Goal: Information Seeking & Learning: Learn about a topic

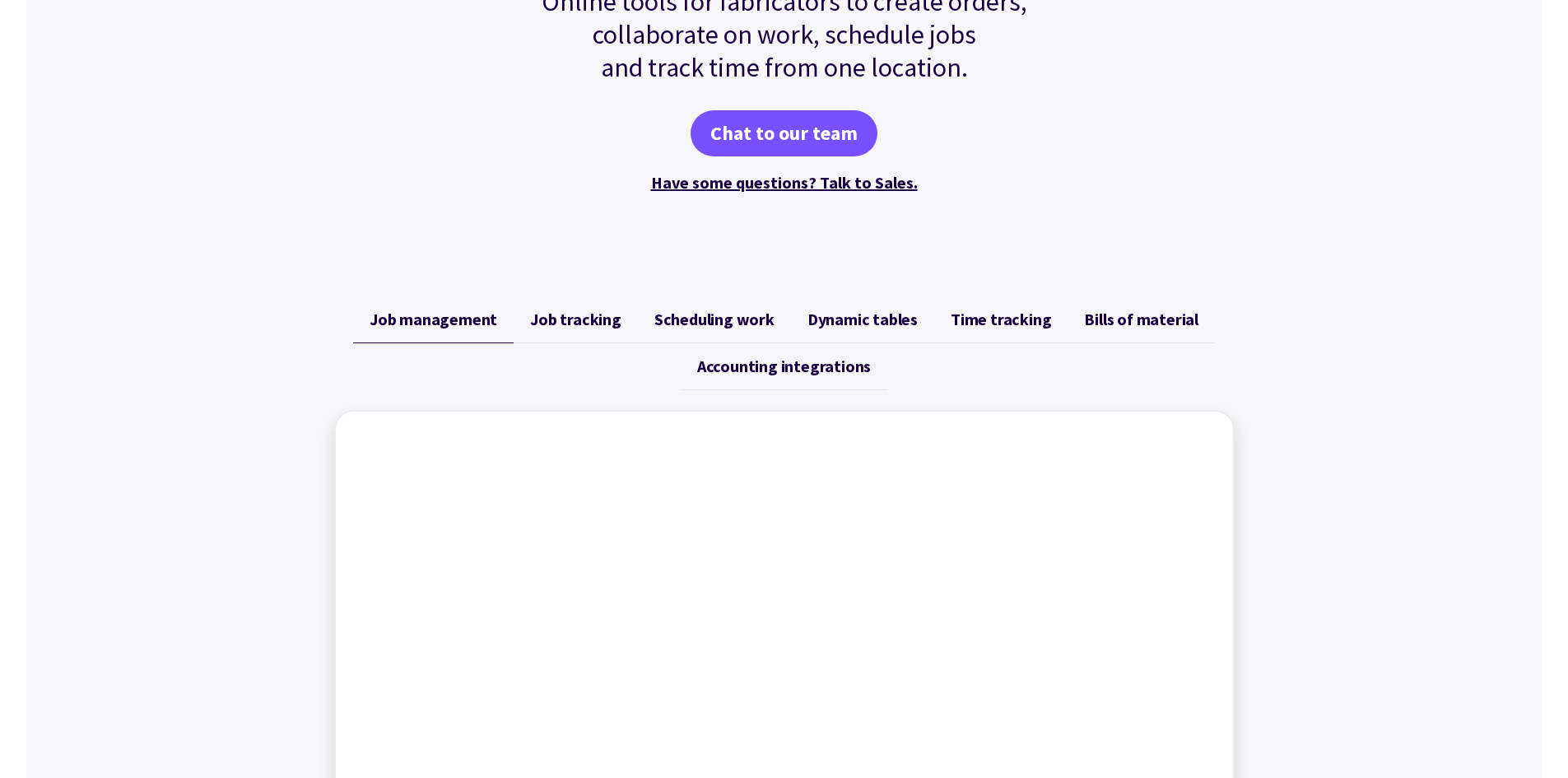
scroll to position [329, 0]
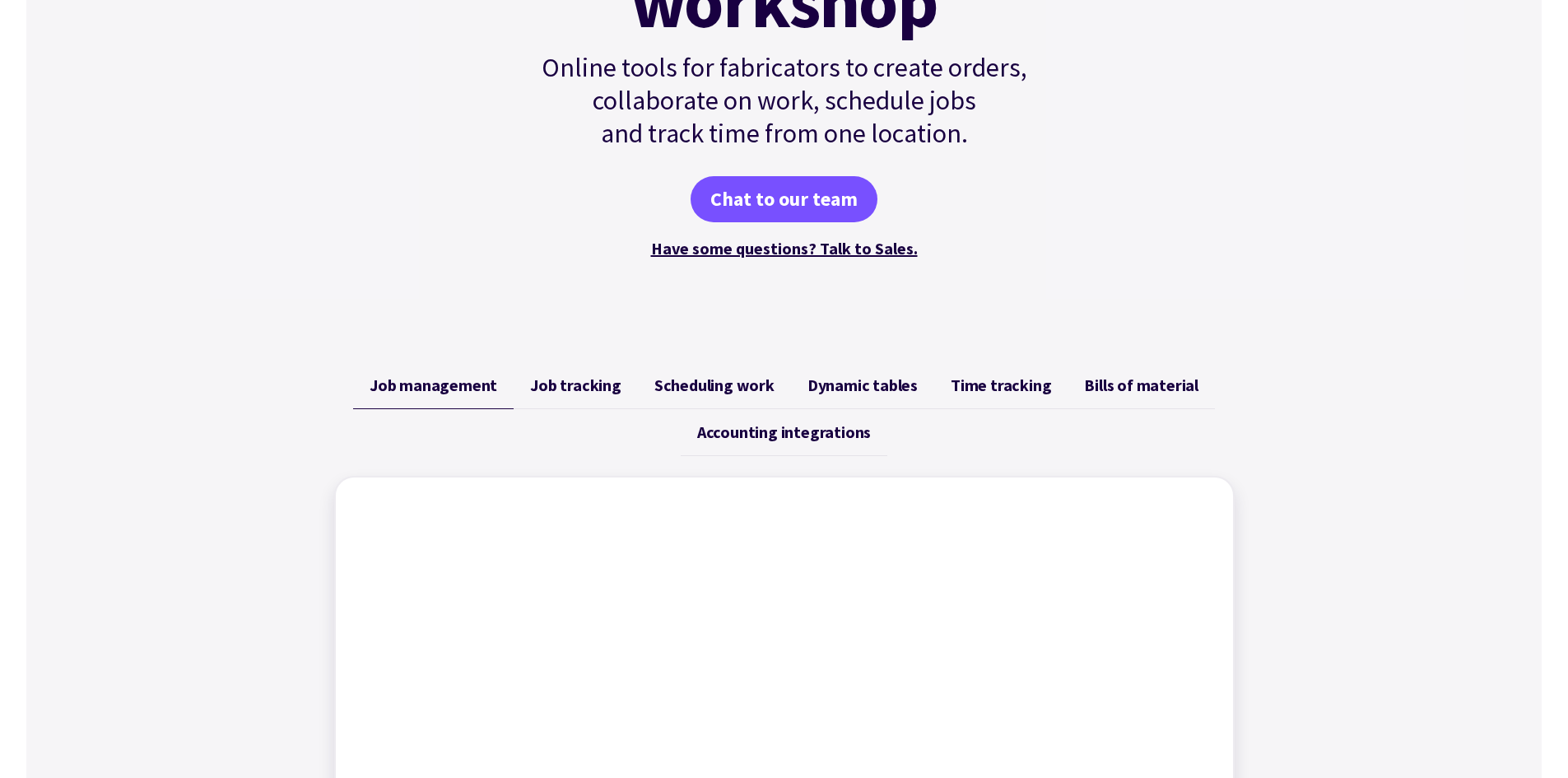
click at [583, 384] on span "Job tracking" at bounding box center [576, 385] width 92 height 20
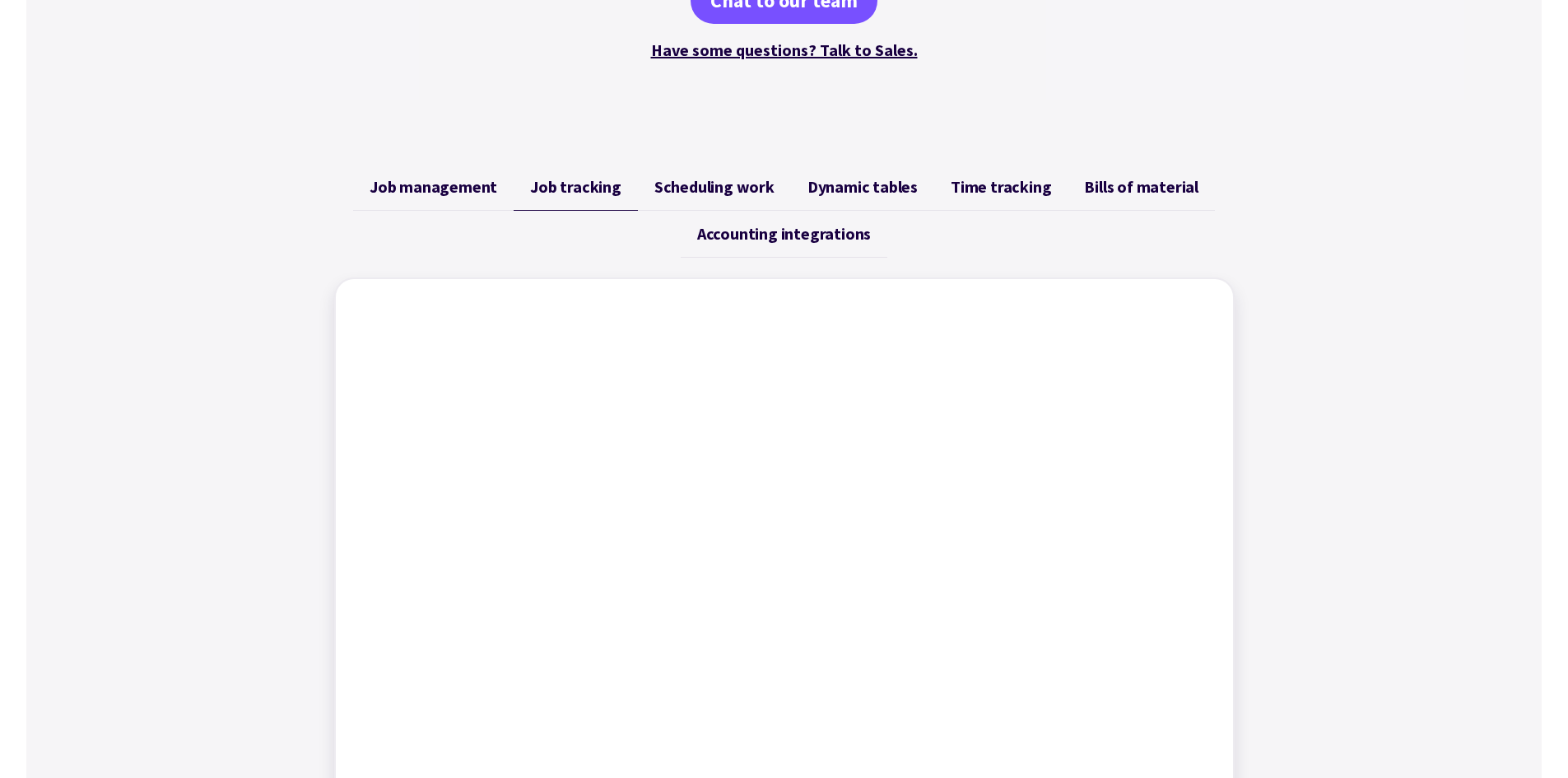
scroll to position [577, 0]
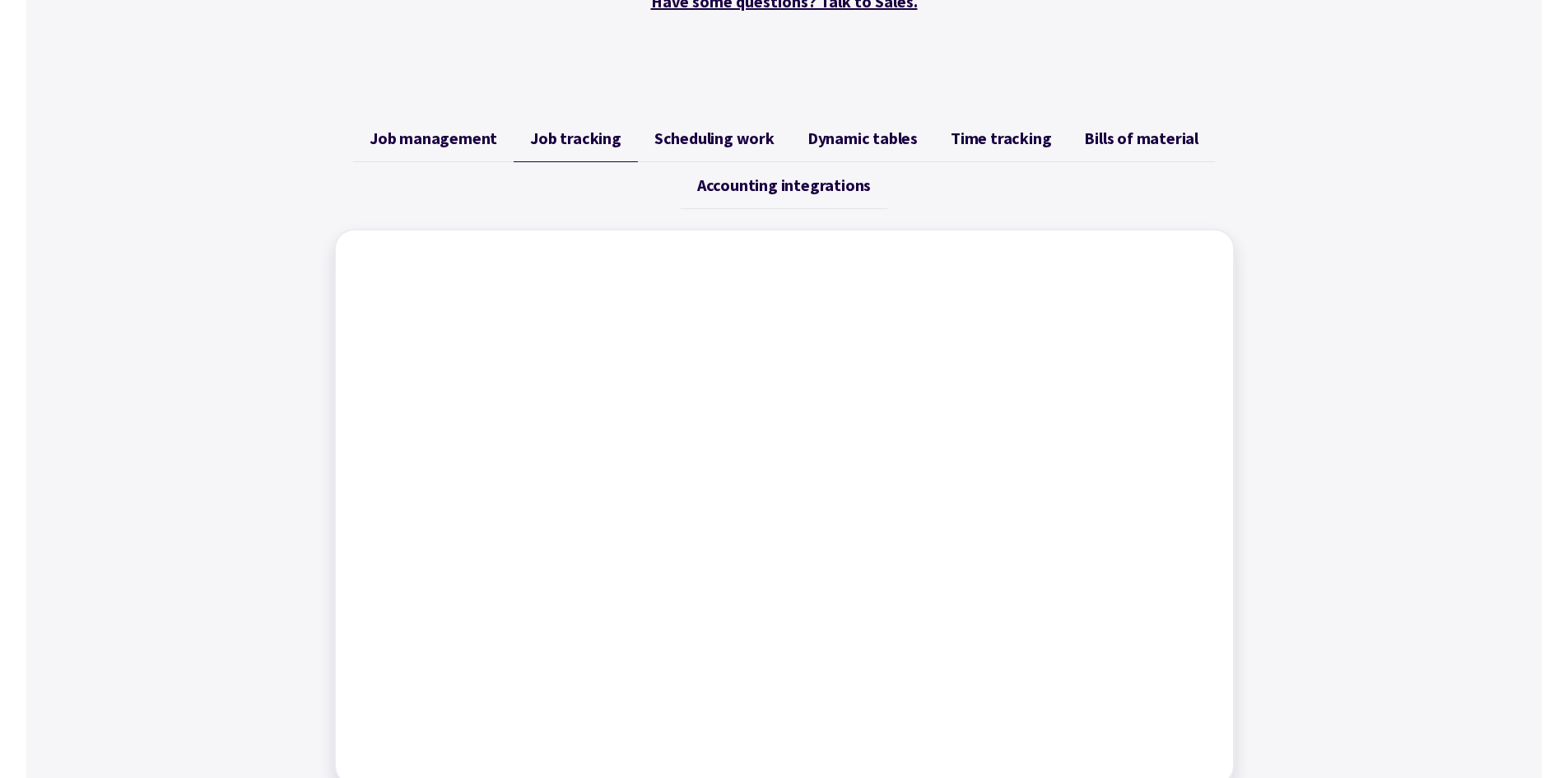
click at [710, 139] on span "Scheduling work" at bounding box center [715, 138] width 120 height 20
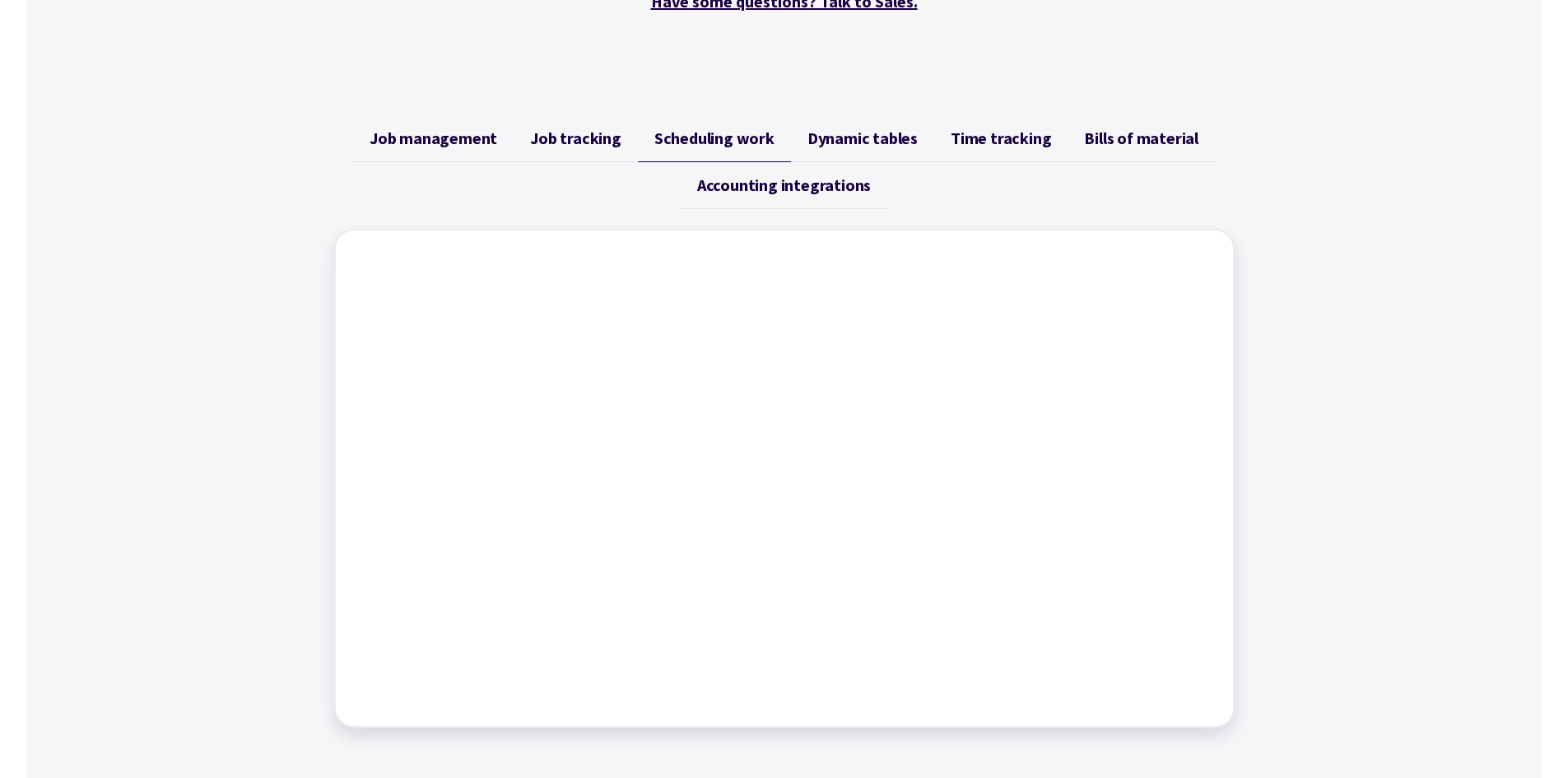
click at [849, 135] on span "Dynamic tables" at bounding box center [863, 138] width 111 height 20
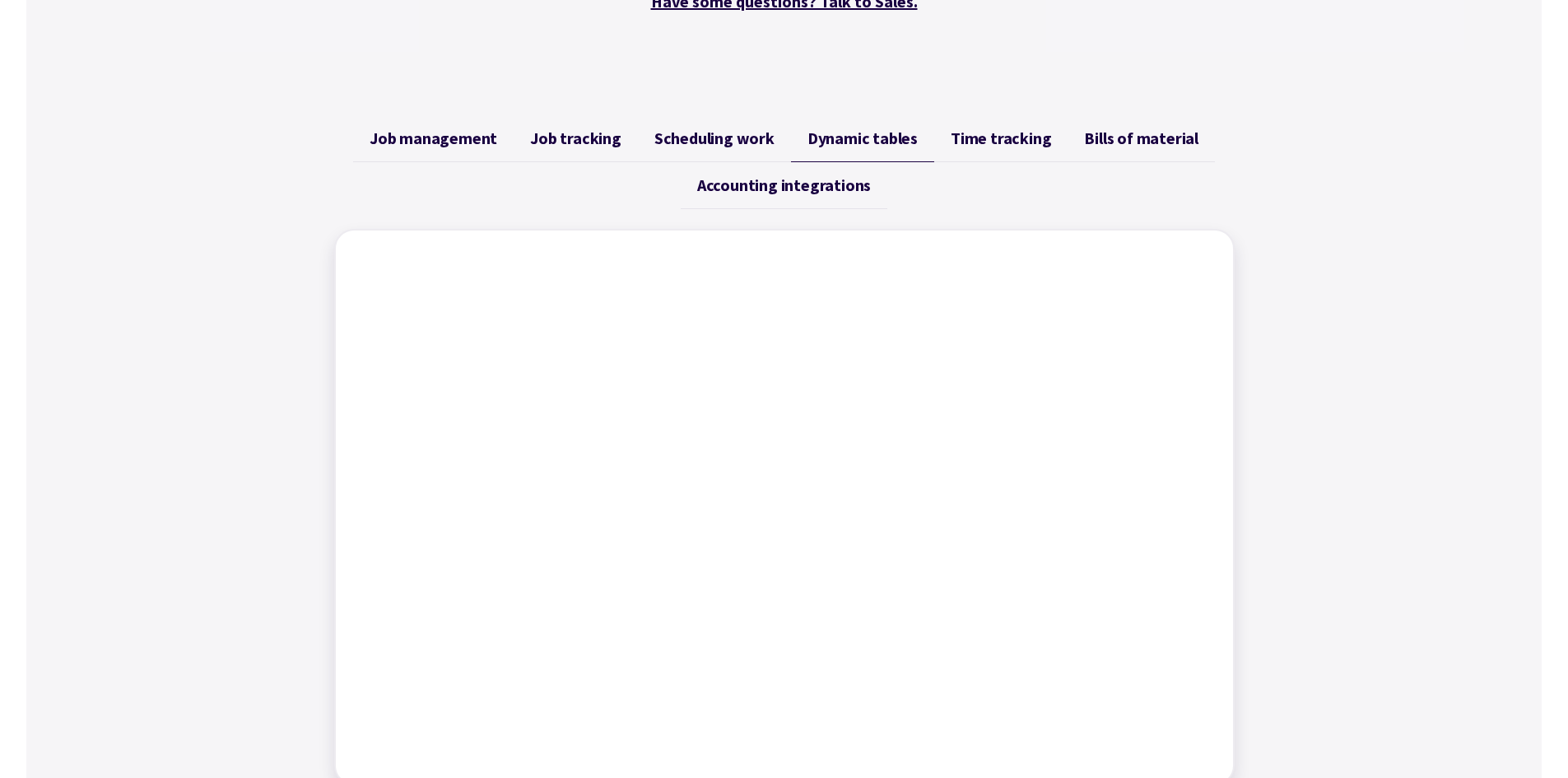
click at [969, 139] on span "Time tracking" at bounding box center [1001, 138] width 101 height 20
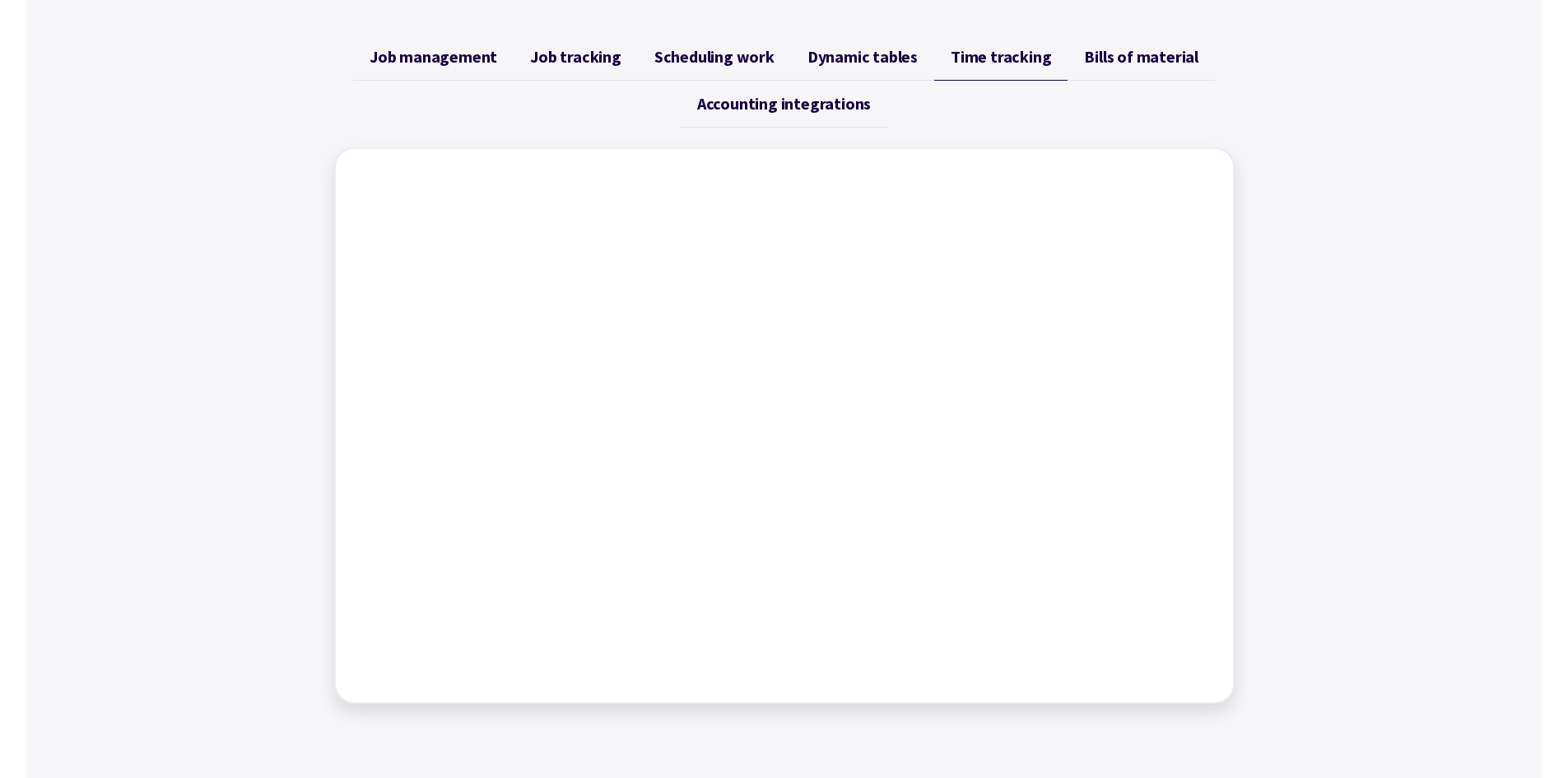
scroll to position [659, 0]
click at [1128, 58] on span "Bills of material" at bounding box center [1141, 56] width 115 height 20
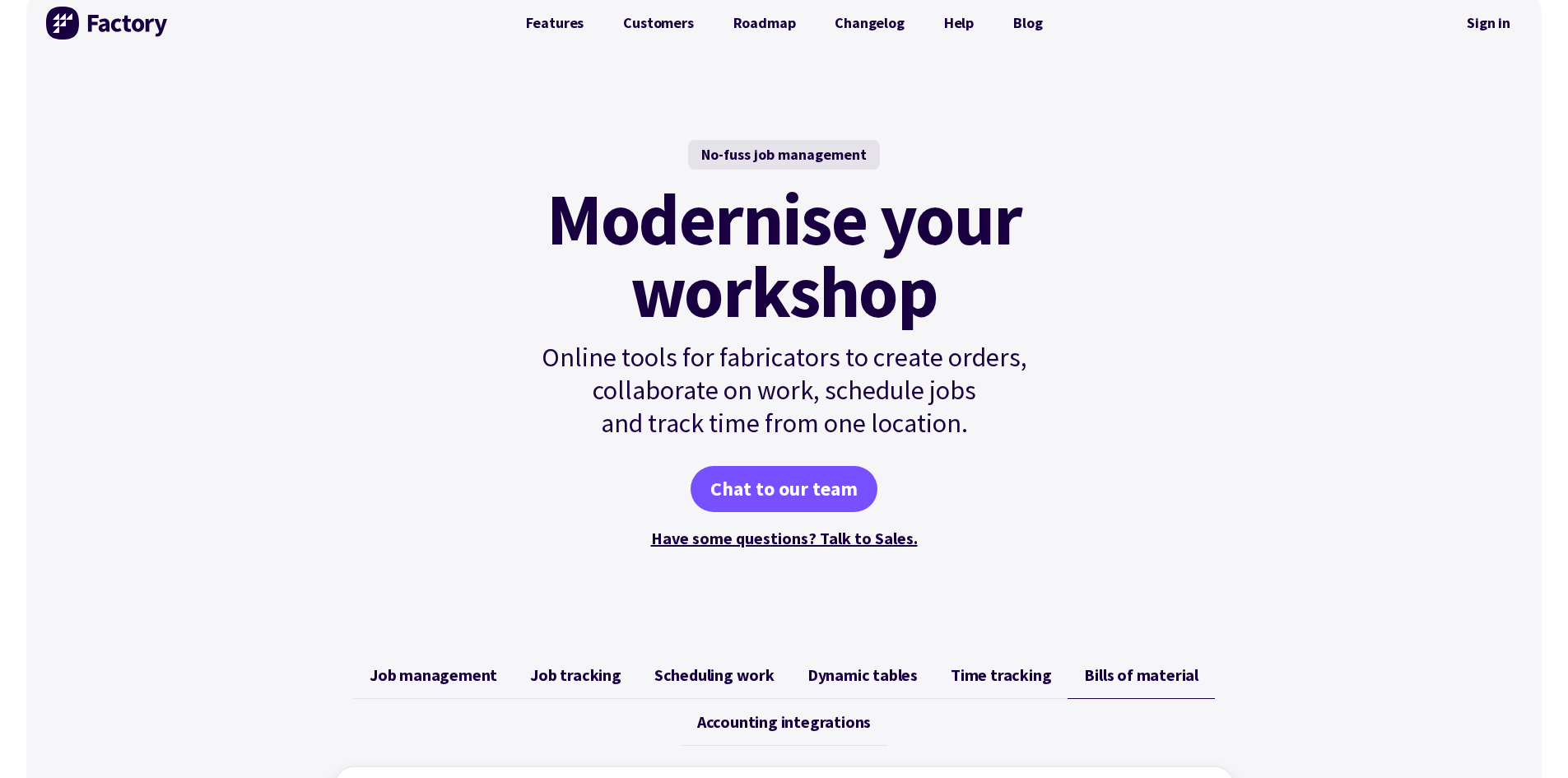
scroll to position [0, 0]
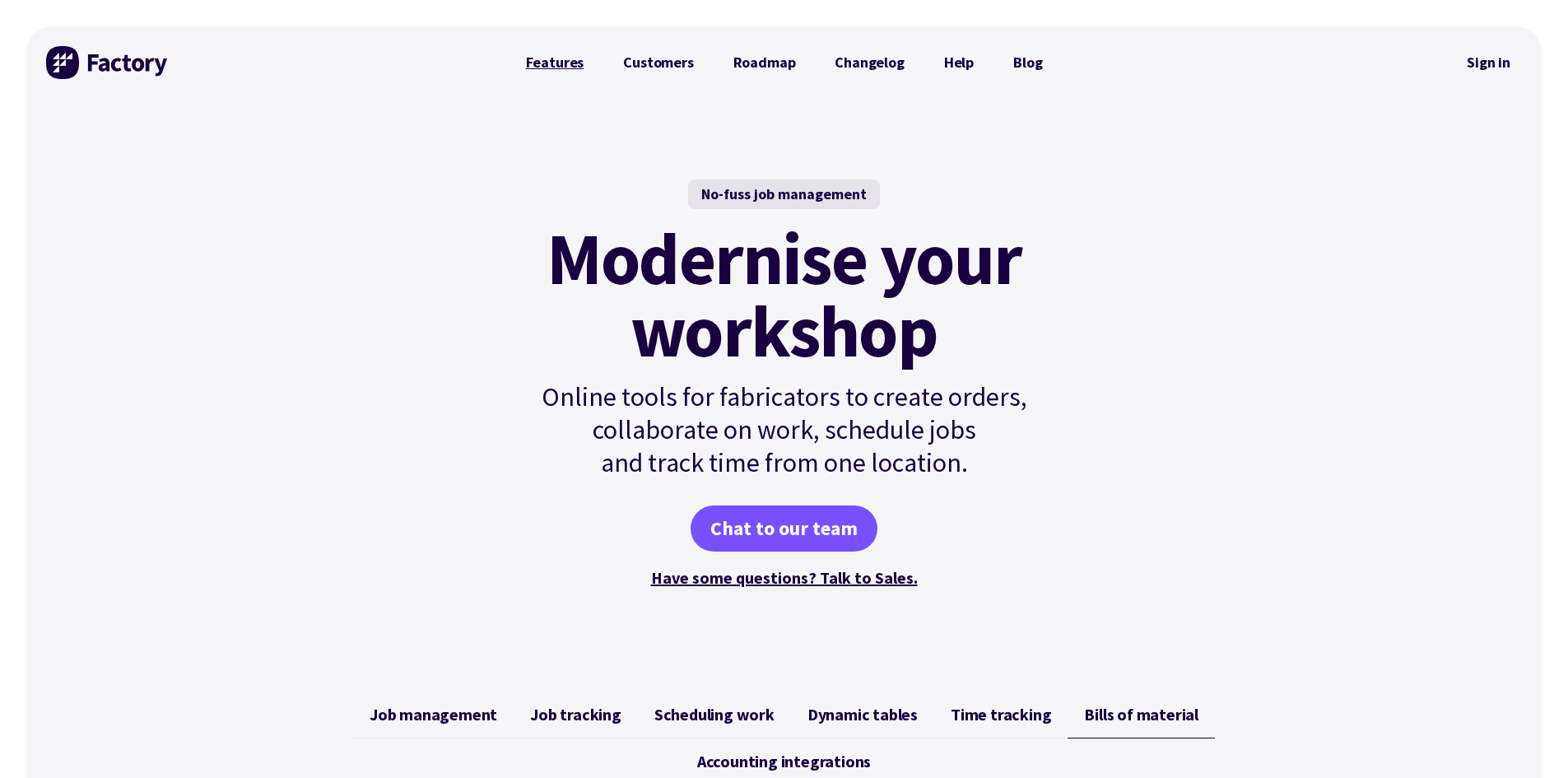
click at [563, 62] on link "Features" at bounding box center [555, 62] width 98 height 33
